Goal: Information Seeking & Learning: Learn about a topic

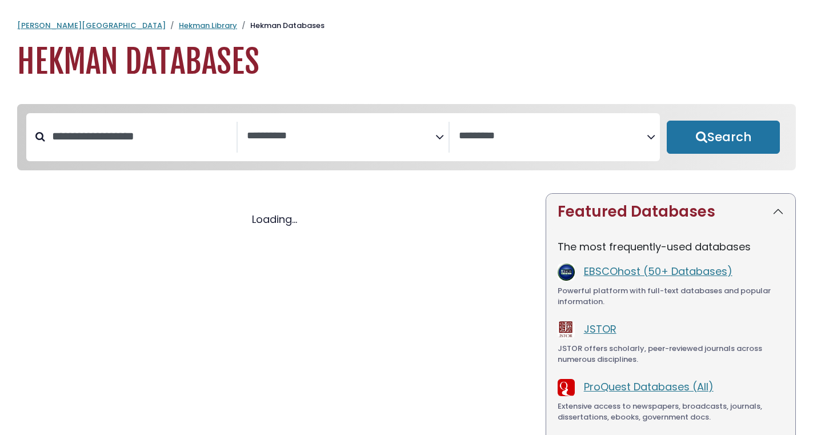
select select "Database Subject Filter"
select select "Database Vendors Filter"
select select "Database Subject Filter"
select select "Database Vendors Filter"
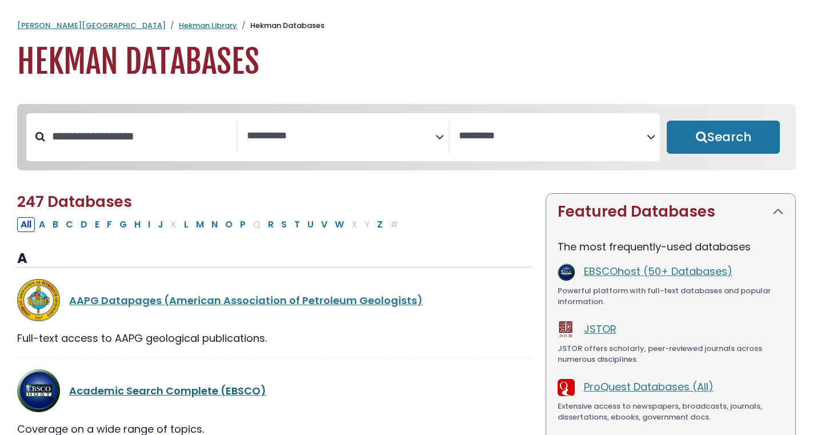
click at [133, 396] on link "Academic Search Complete (EBSCO)" at bounding box center [167, 390] width 197 height 14
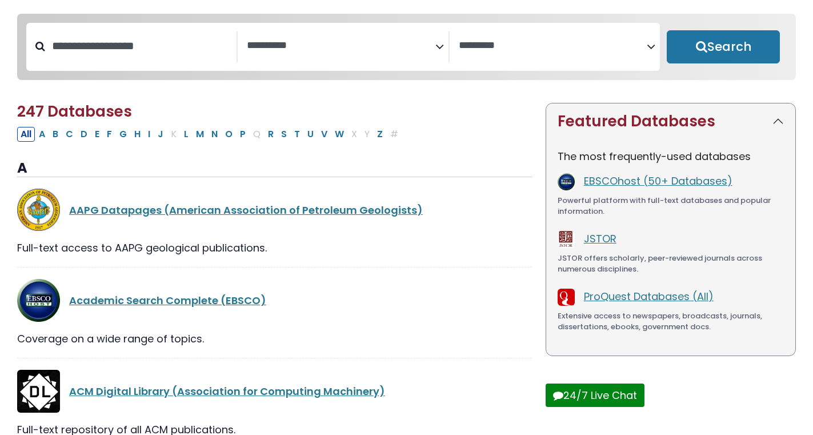
scroll to position [91, 0]
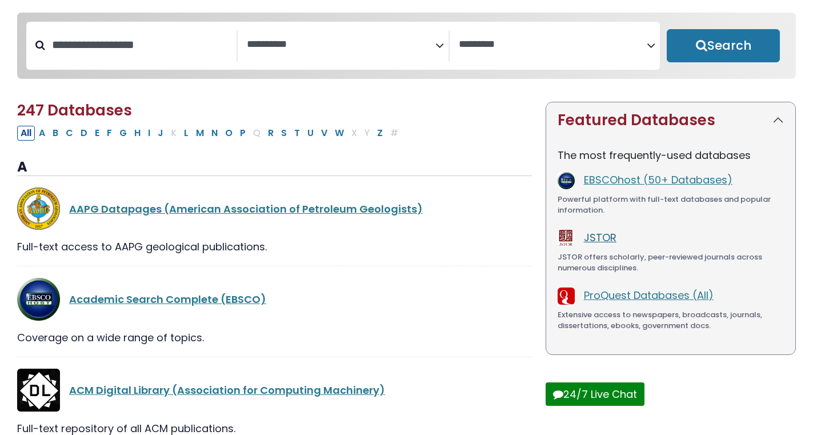
click at [606, 241] on link "JSTOR" at bounding box center [600, 237] width 33 height 14
click at [605, 239] on link "JSTOR" at bounding box center [600, 237] width 33 height 14
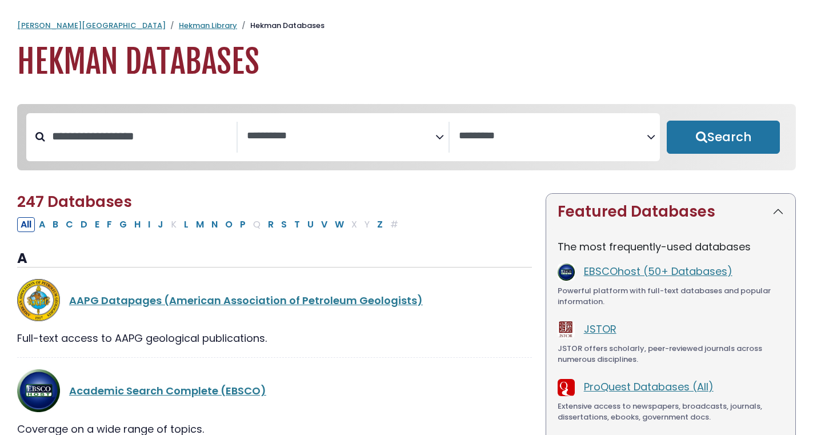
select select "Database Subject Filter"
select select "Database Vendors Filter"
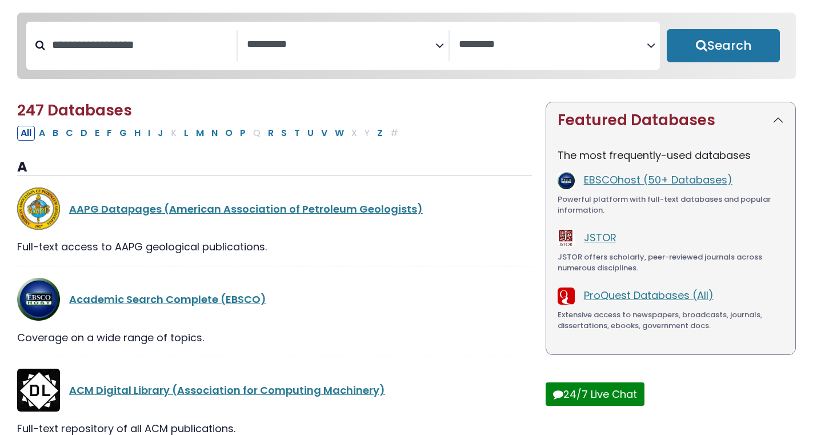
scroll to position [88, 0]
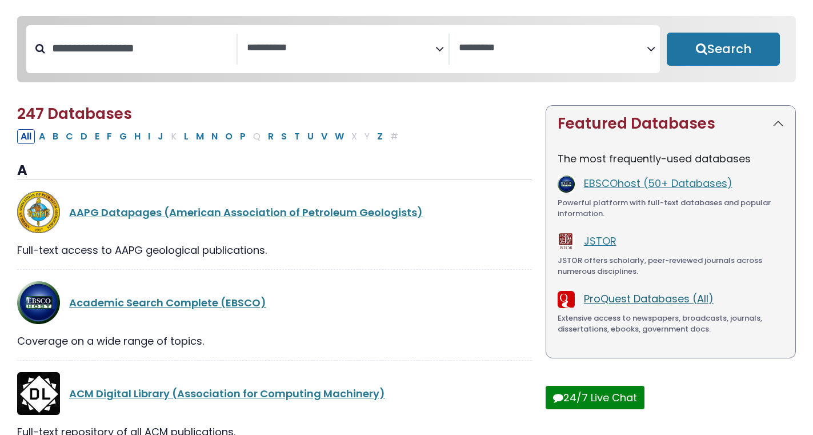
click at [619, 301] on link "ProQuest Databases (All)" at bounding box center [649, 298] width 130 height 14
